Goal: Information Seeking & Learning: Learn about a topic

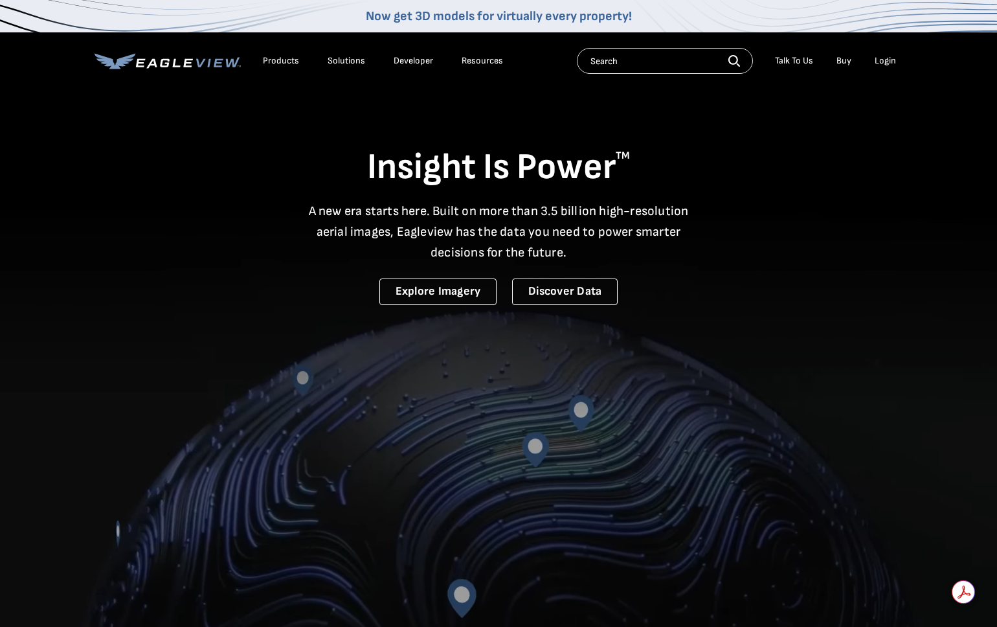
click at [295, 59] on div "Products" at bounding box center [281, 61] width 36 height 12
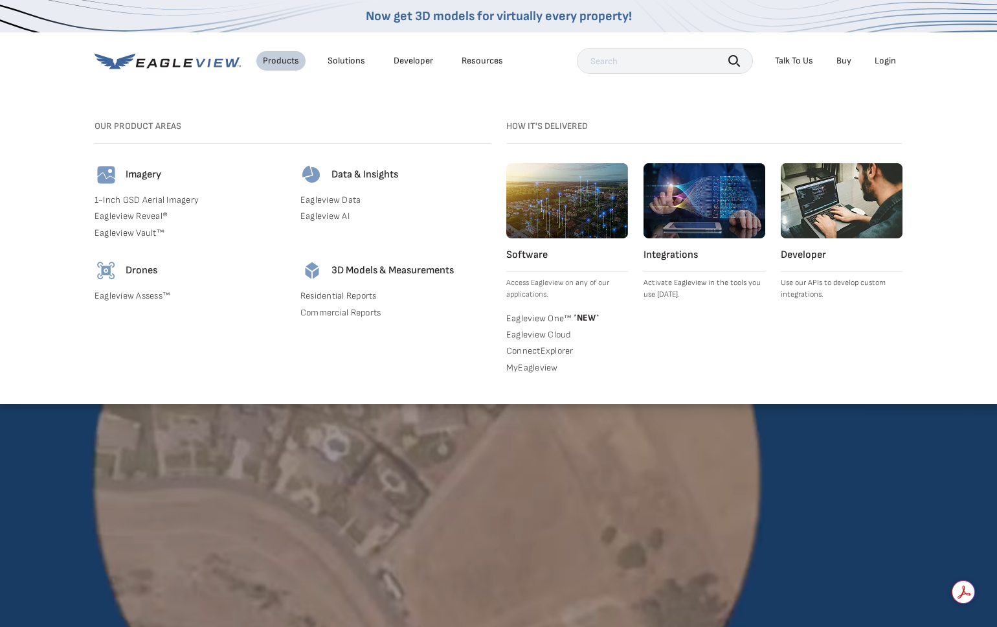
click at [131, 292] on link "Eagleview Assess™" at bounding box center [190, 296] width 190 height 12
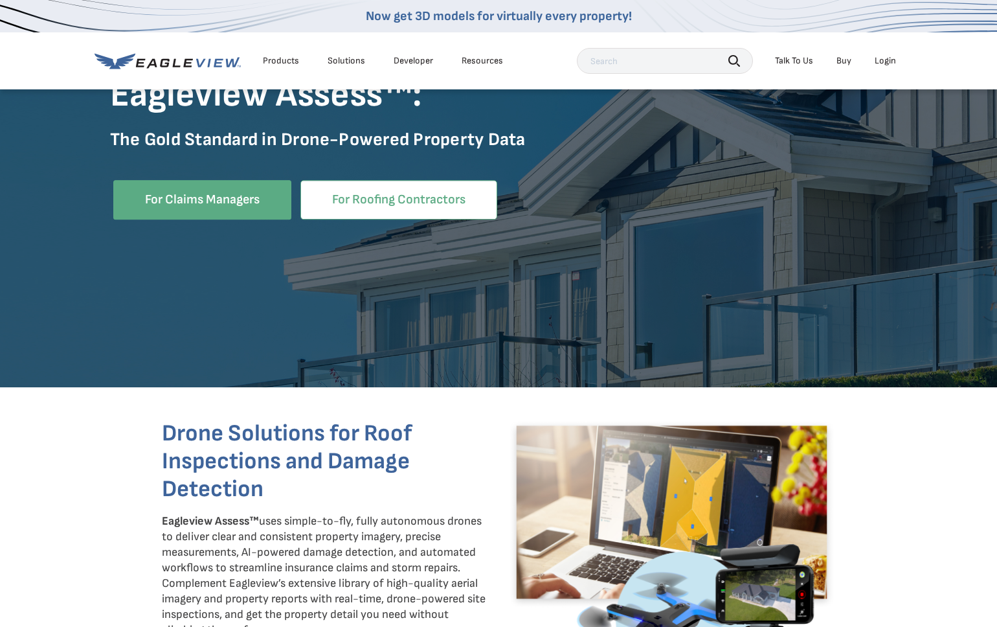
scroll to position [217, 0]
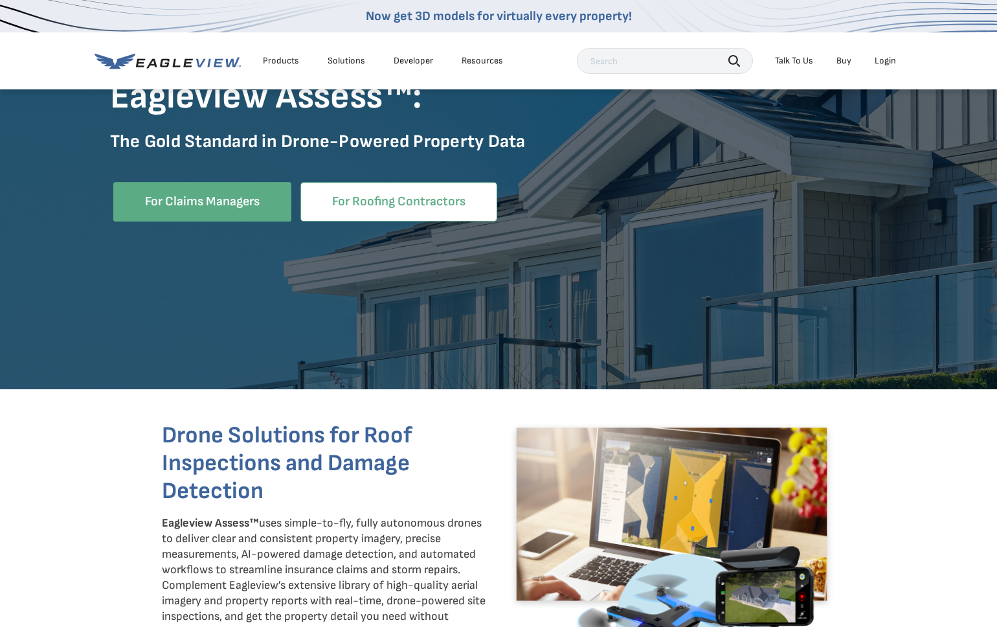
click at [417, 197] on link "For Roofing Contractors" at bounding box center [398, 201] width 197 height 39
